Goal: Task Accomplishment & Management: Manage account settings

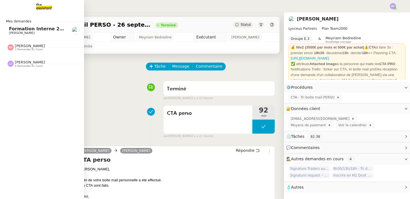
click at [28, 47] on span "[PERSON_NAME]" at bounding box center [30, 46] width 30 height 4
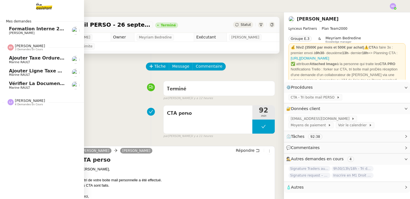
click at [28, 47] on span "[PERSON_NAME]" at bounding box center [30, 46] width 30 height 4
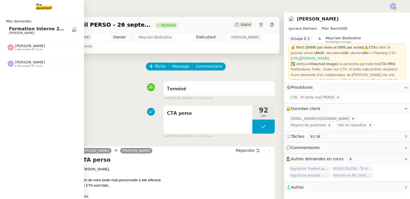
click at [24, 65] on span "4 demandes en cours" at bounding box center [29, 65] width 28 height 3
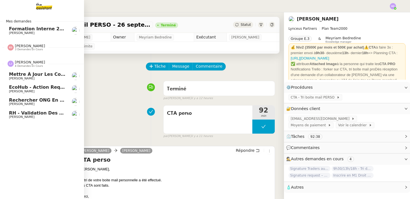
click at [24, 65] on span "4 demandes en cours" at bounding box center [29, 65] width 28 height 3
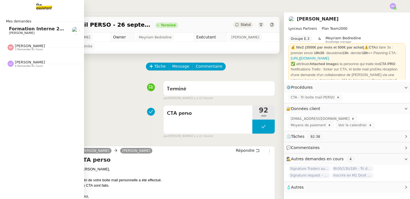
click at [25, 31] on span "Formation Interne 2 - [PERSON_NAME]" at bounding box center [57, 28] width 97 height 5
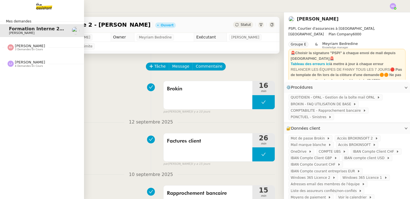
click at [38, 2] on img at bounding box center [39, 6] width 43 height 12
